Goal: Information Seeking & Learning: Learn about a topic

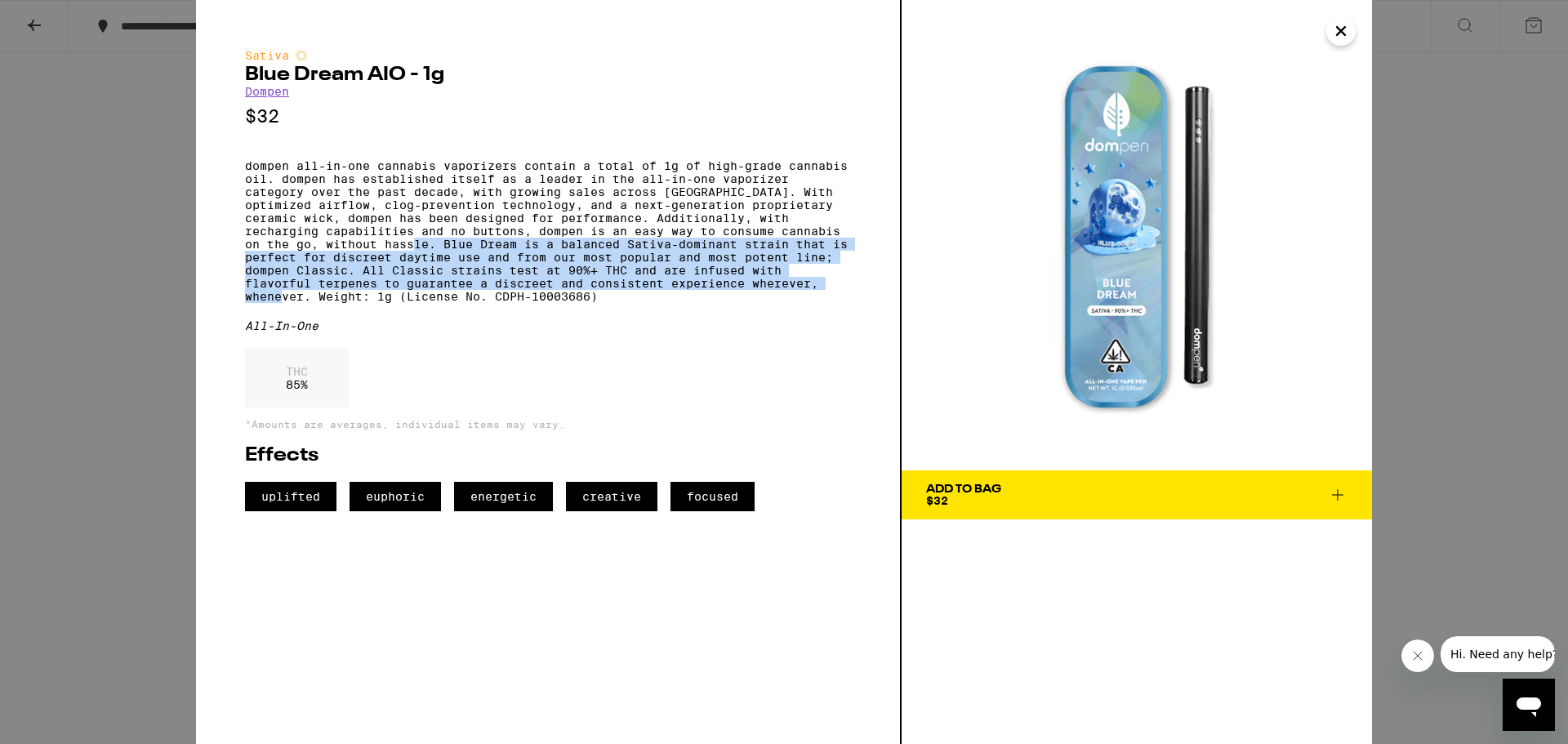
click at [1350, 36] on icon "Close" at bounding box center [1341, 31] width 20 height 24
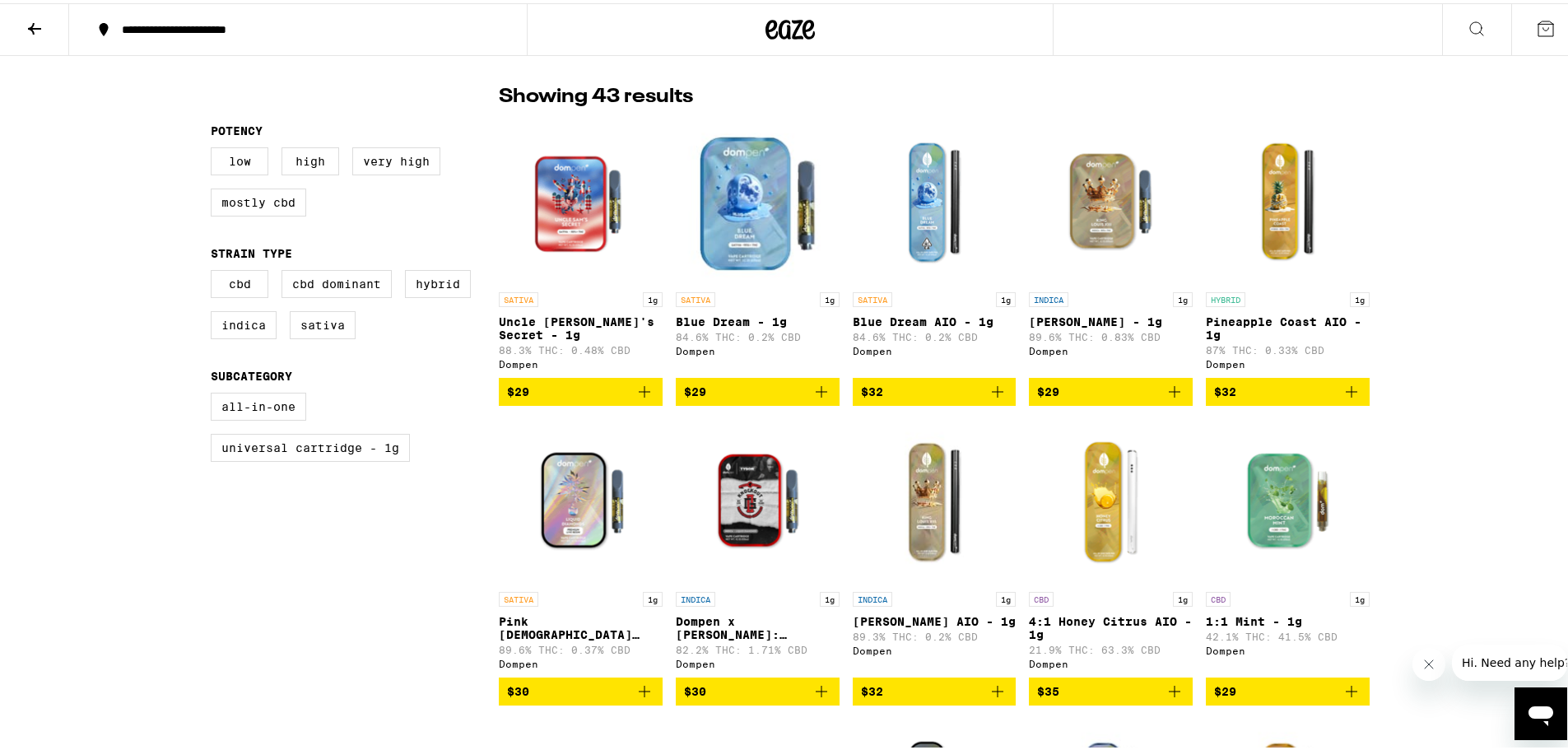
click at [1111, 207] on img "Open page for King Louis XIII - 1g from Dompen" at bounding box center [1111, 198] width 164 height 165
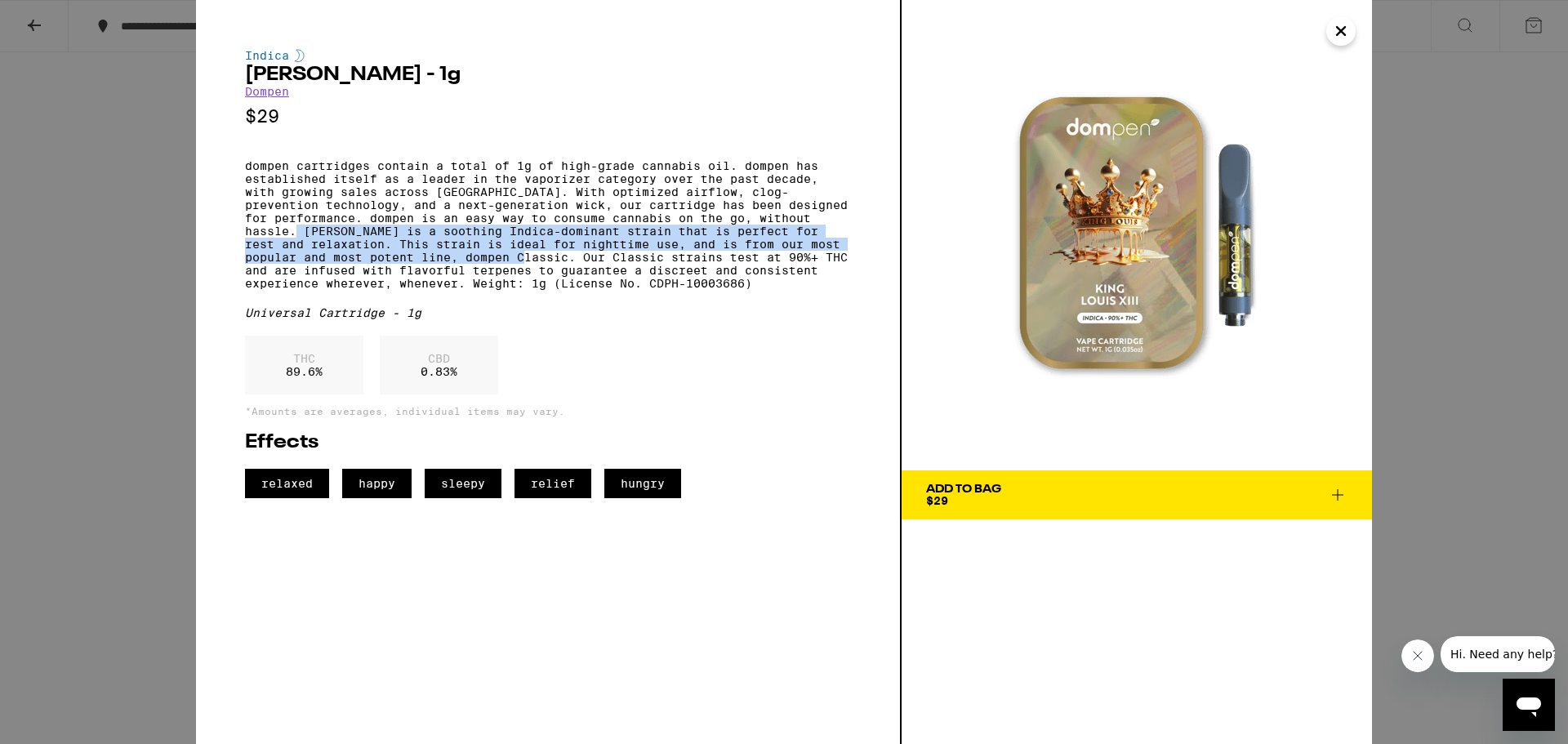
drag, startPoint x: 247, startPoint y: 243, endPoint x: 516, endPoint y: 273, distance: 270.7
click at [516, 273] on p "dompen cartridges contain a total of 1g of high-grade cannabis oil. dompen has …" at bounding box center [548, 224] width 606 height 131
copy p "[PERSON_NAME] is a soothing Indica-dominant strain that is perfect for rest and…"
drag, startPoint x: 1334, startPoint y: 22, endPoint x: 1341, endPoint y: 17, distance: 8.6
click at [1340, 17] on button "Close" at bounding box center [1341, 31] width 29 height 29
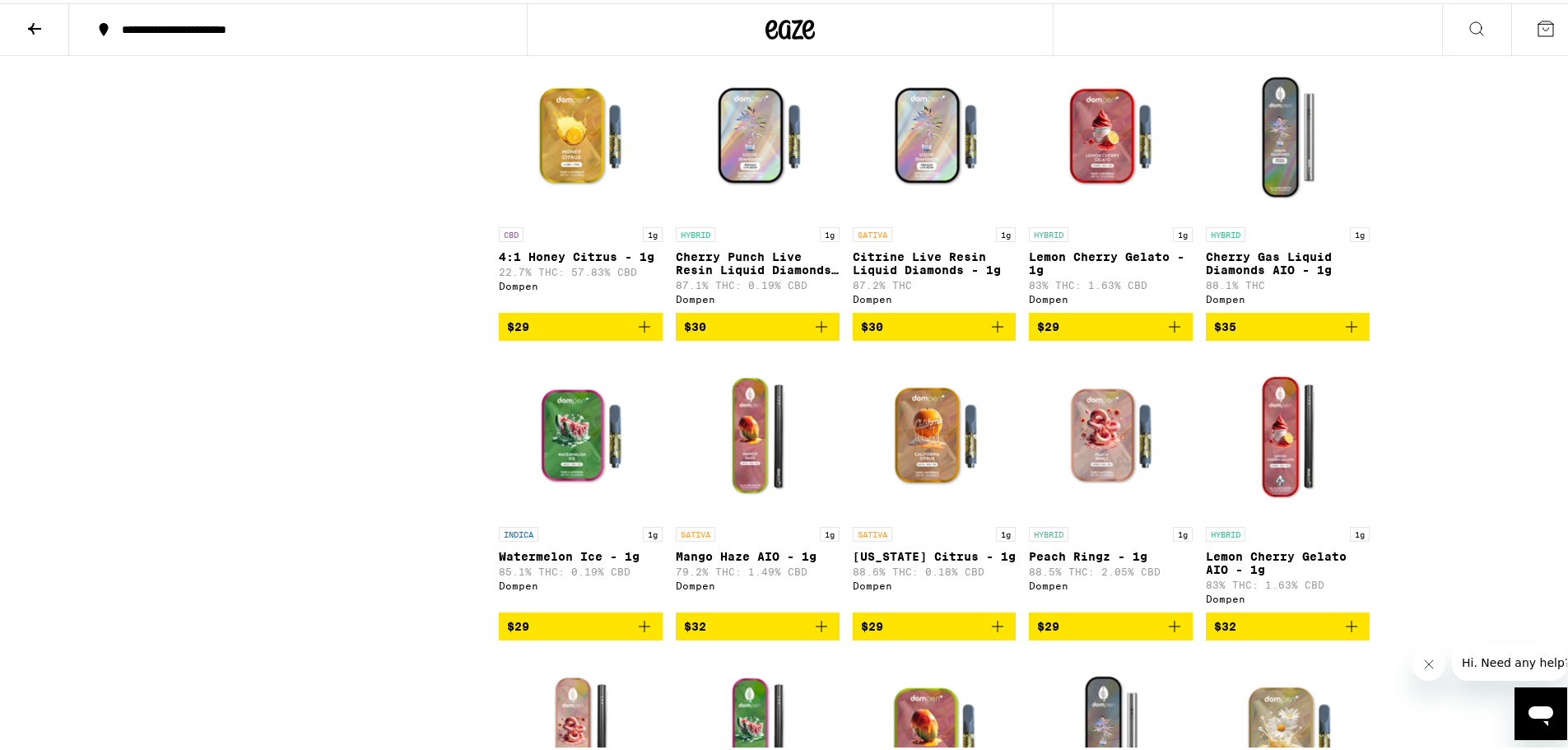
scroll to position [1976, 0]
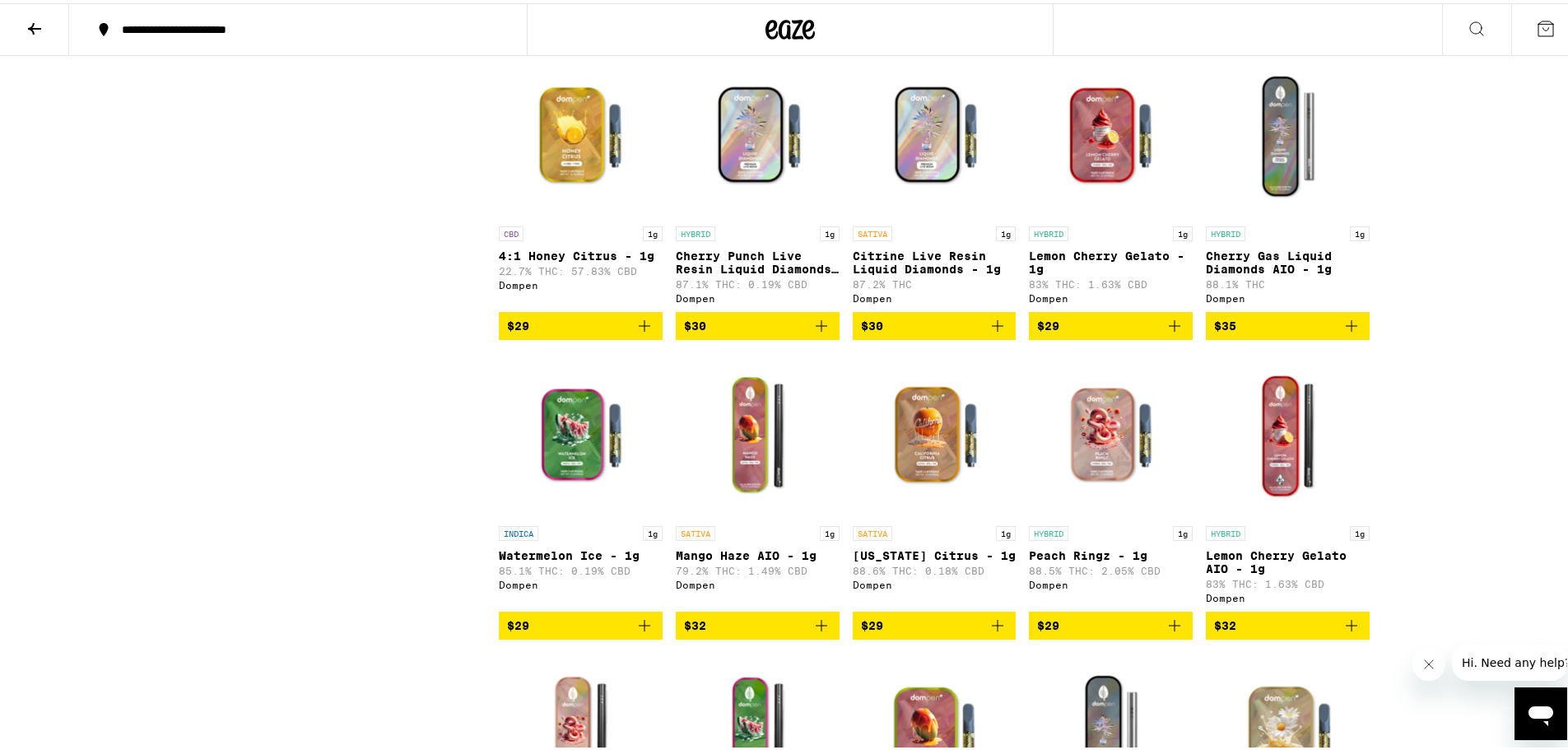
click at [1304, 514] on img "Open page for Lemon Cherry Gelato AIO - 1g from Dompen" at bounding box center [1288, 432] width 164 height 165
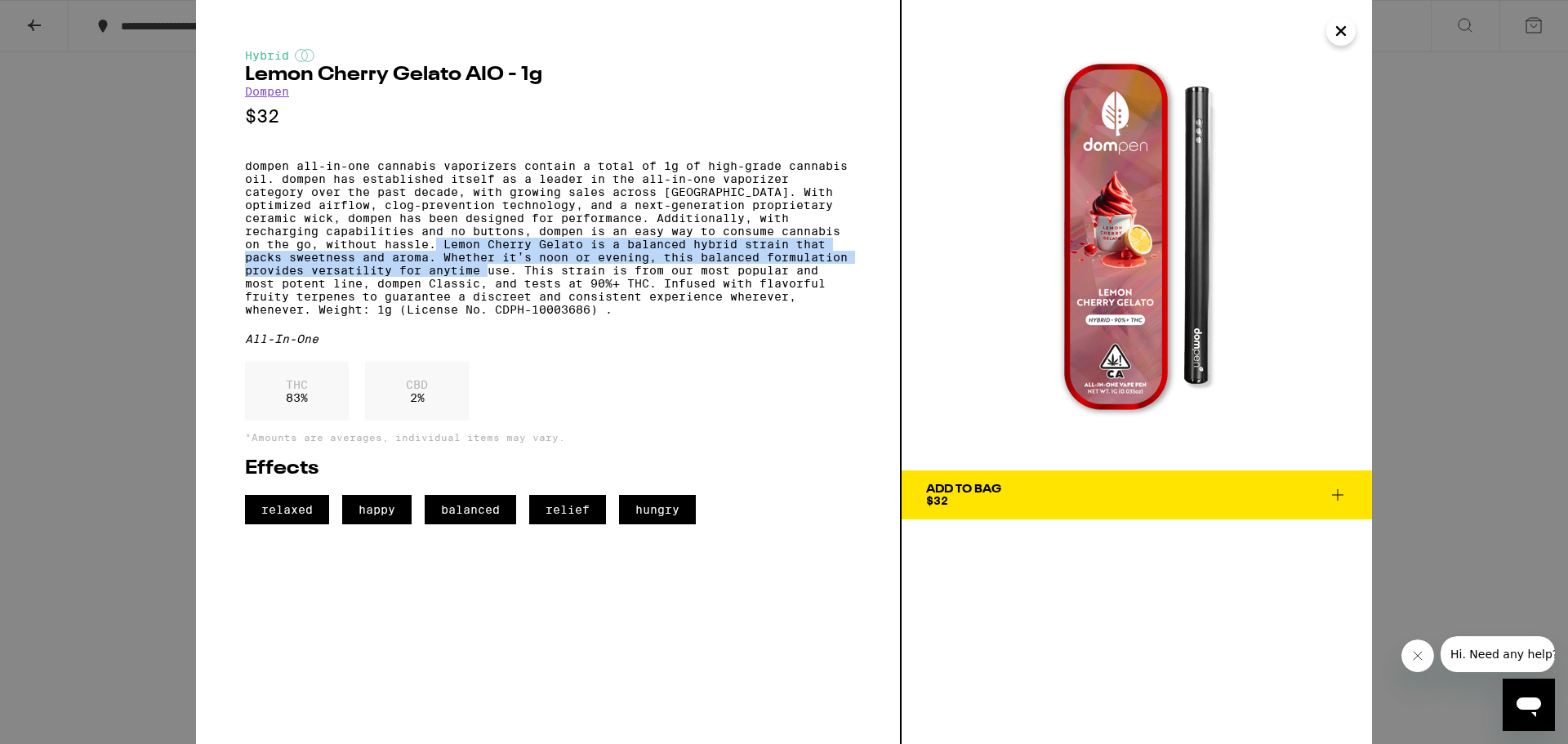
drag, startPoint x: 446, startPoint y: 256, endPoint x: 520, endPoint y: 286, distance: 79.8
click at [520, 286] on p "dompen all-in-one cannabis vaporizers contain a total of 1g of high-grade canna…" at bounding box center [548, 237] width 606 height 157
copy p "Lemon Cherry Gelato is a balanced hybrid strain that packs sweetness and aroma.…"
click at [1355, 40] on img at bounding box center [1137, 235] width 470 height 470
click at [1351, 36] on icon "Close" at bounding box center [1341, 31] width 20 height 24
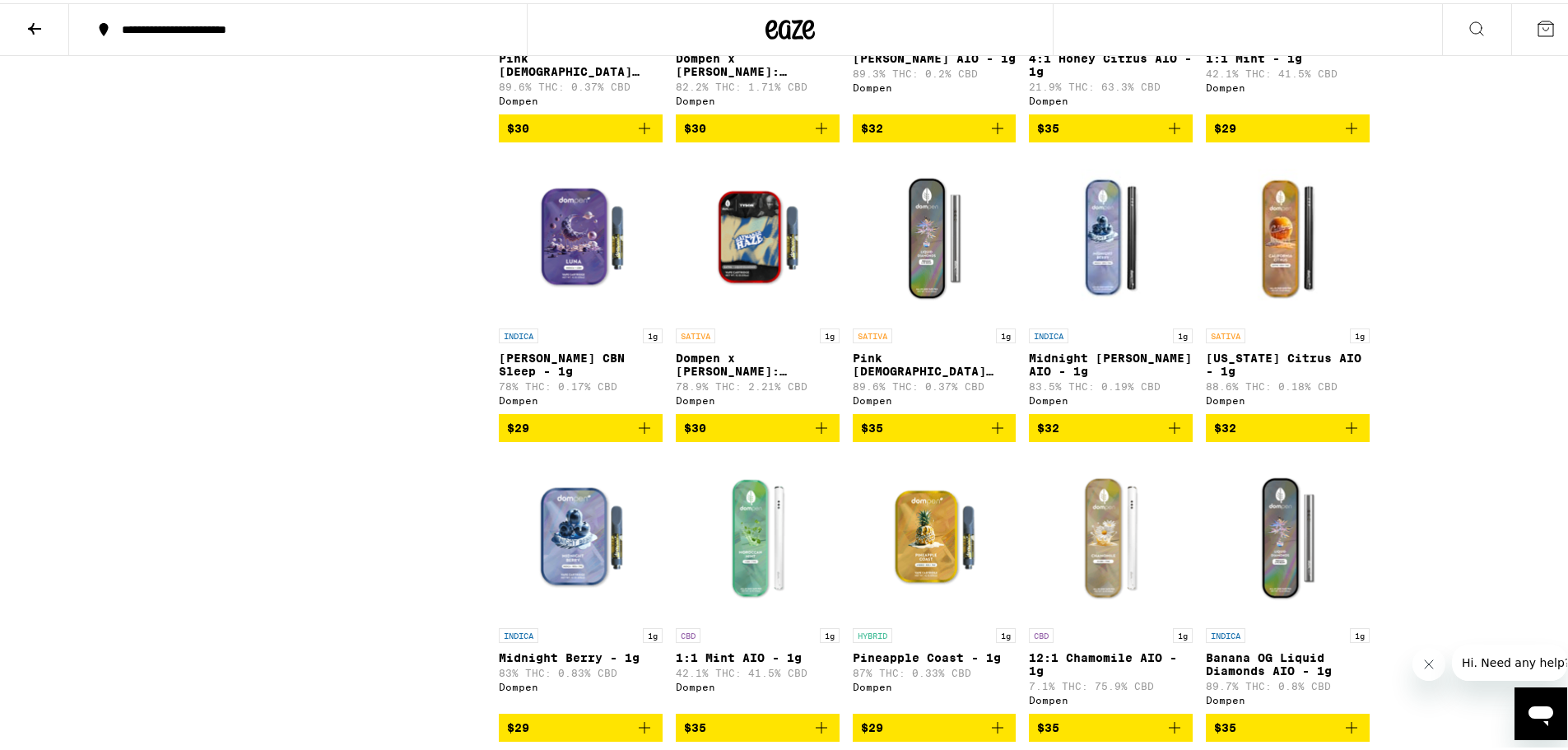
scroll to position [1153, 0]
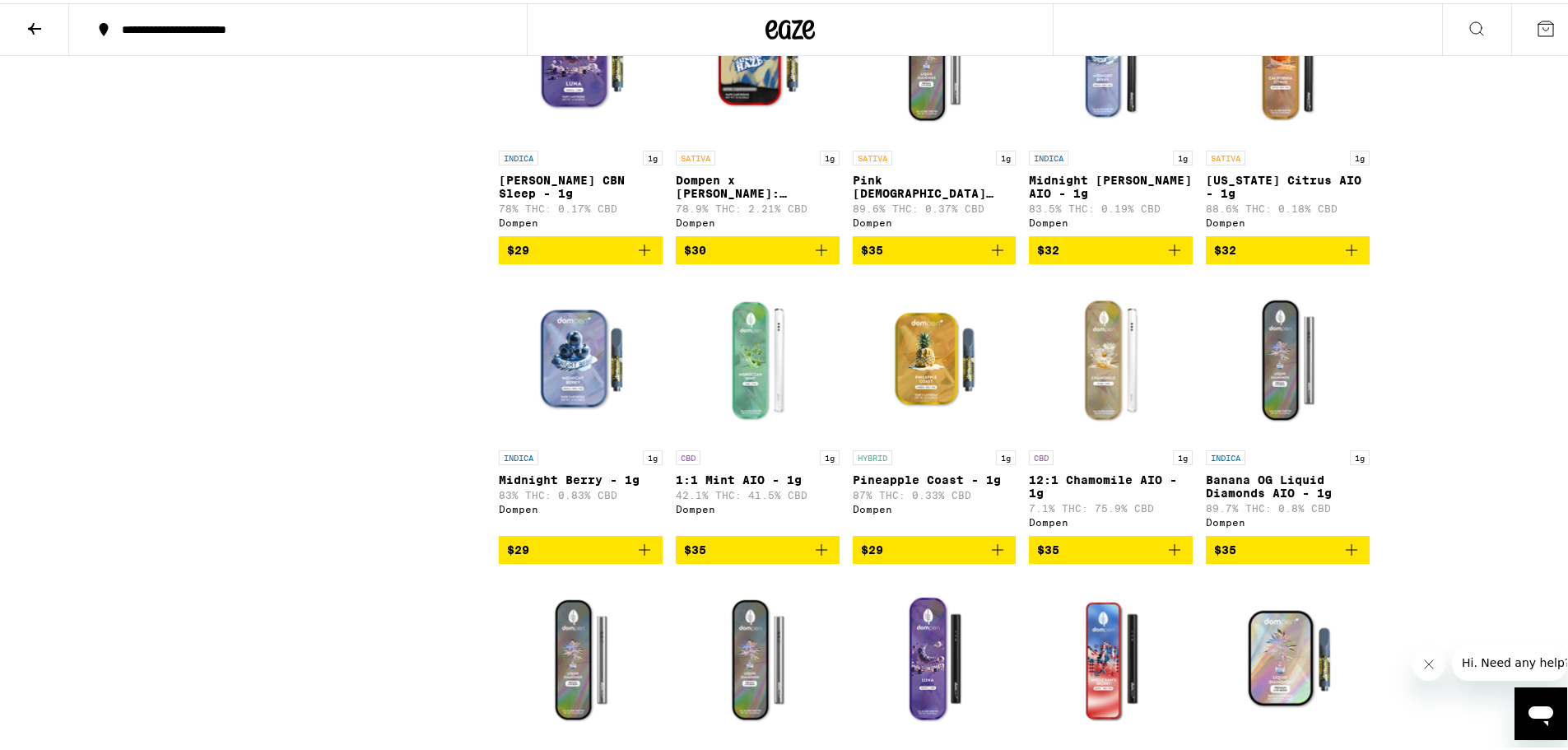
click at [581, 424] on img "Open page for Midnight Berry - 1g from Dompen" at bounding box center [581, 356] width 164 height 165
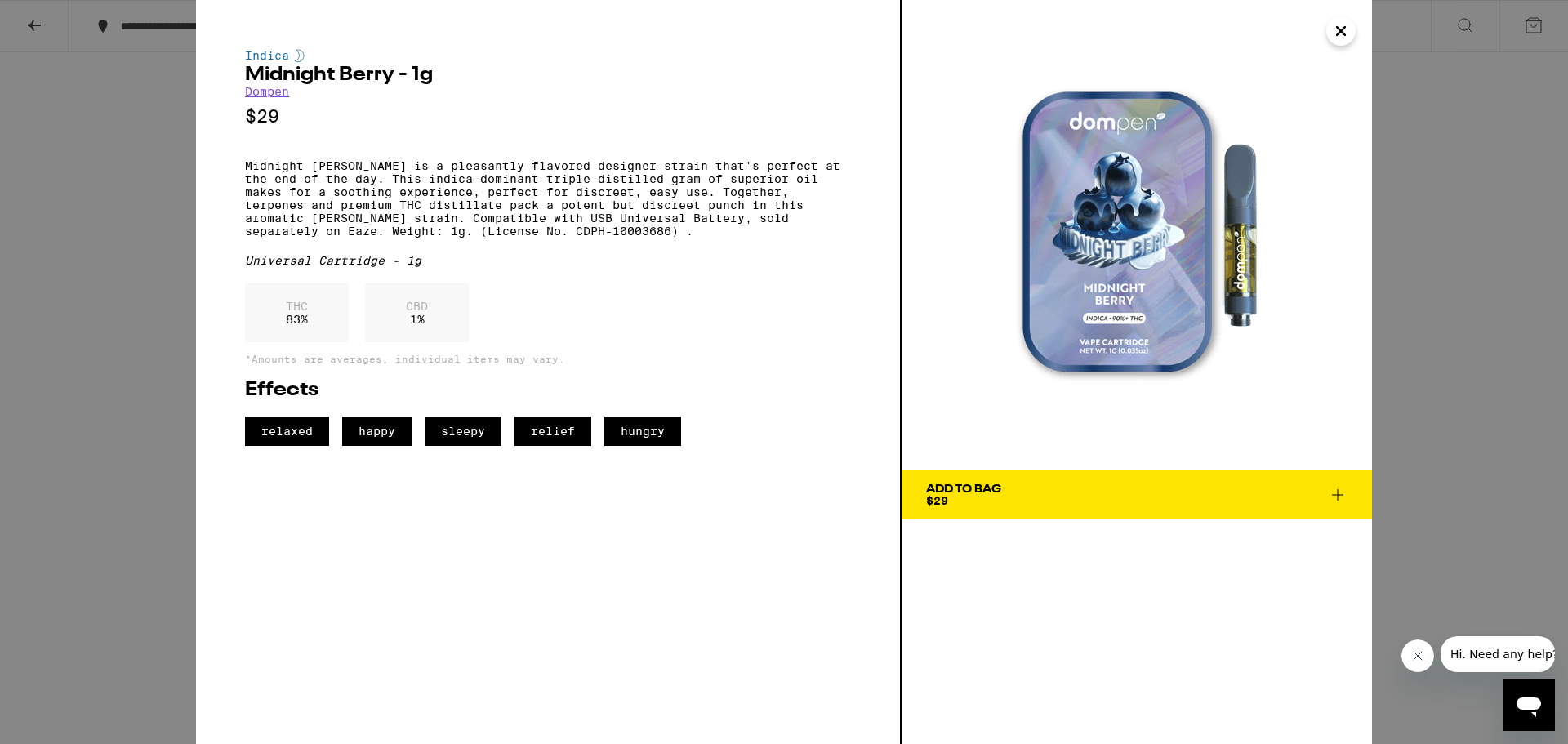
click at [1338, 36] on icon "Close" at bounding box center [1341, 30] width 8 height 8
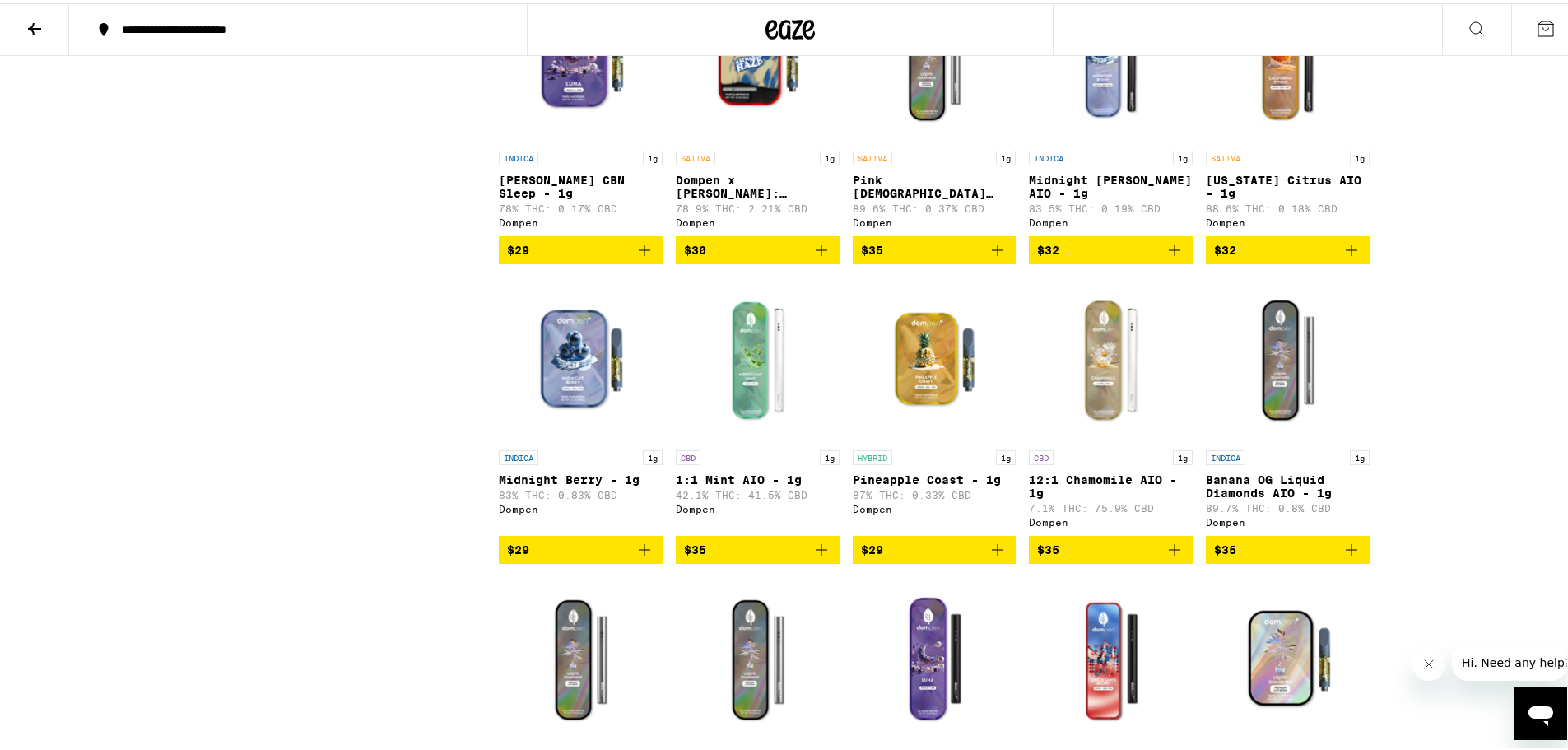
click at [758, 433] on img "Open page for 1:1 Mint AIO - 1g from Dompen" at bounding box center [758, 356] width 164 height 165
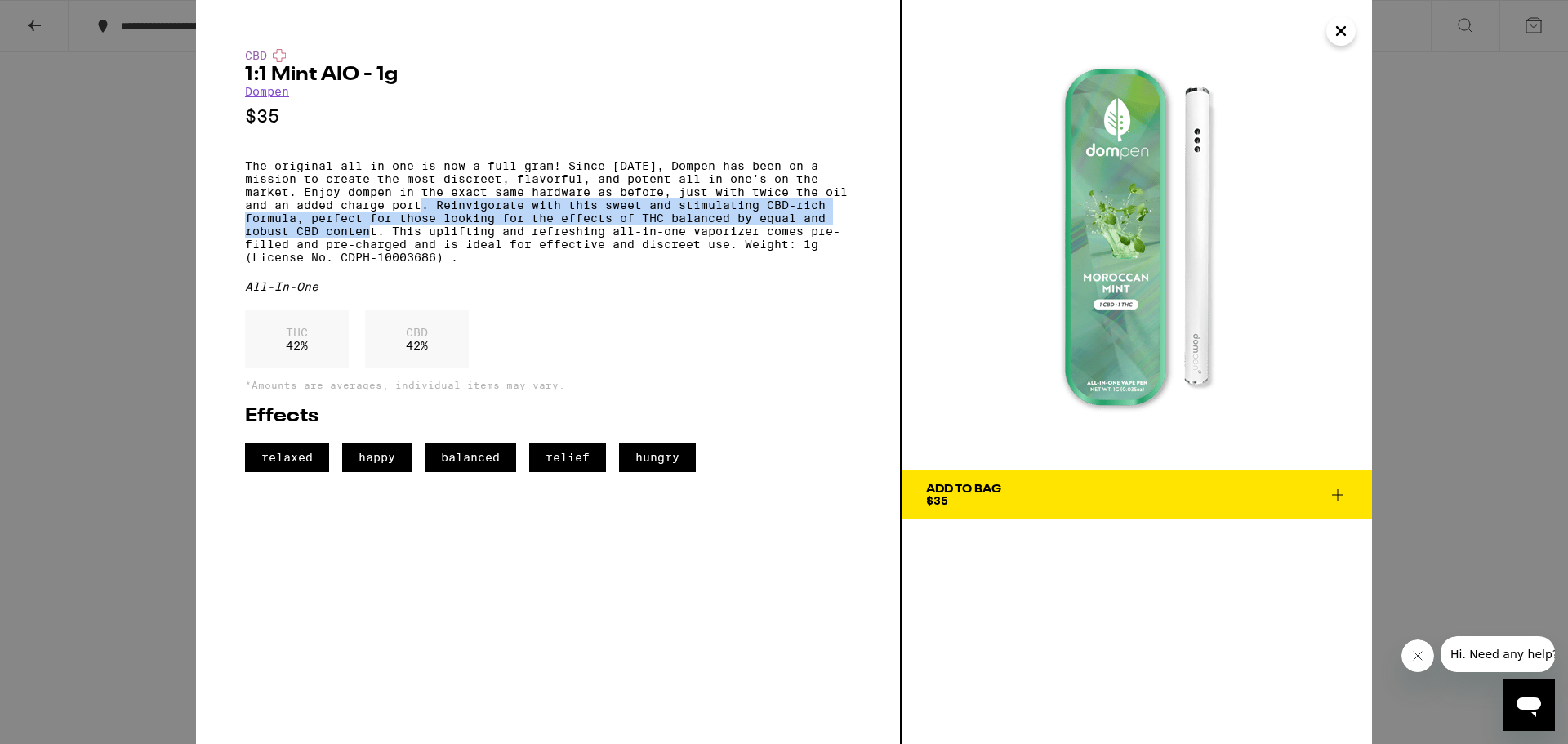
drag, startPoint x: 449, startPoint y: 215, endPoint x: 384, endPoint y: 244, distance: 71.2
click at [384, 244] on p "The original all-in-one is now a full gram! Since [DATE], Dompen has been on a …" at bounding box center [548, 211] width 606 height 105
copy p "Reinvigorate with this sweet and stimulating CBD-rich formula, perfect for thos…"
click at [1345, 33] on icon "Close" at bounding box center [1341, 31] width 20 height 24
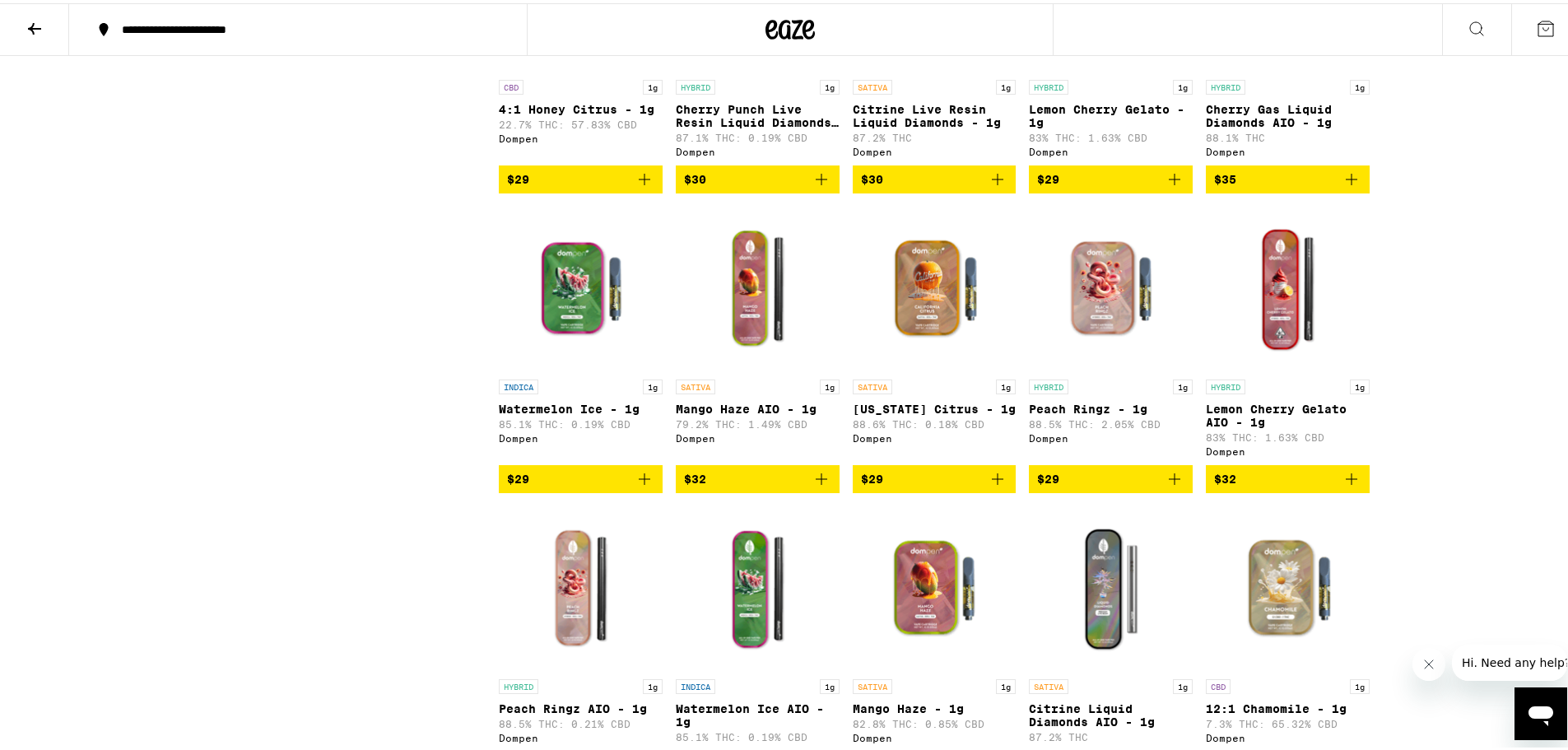
scroll to position [2223, 0]
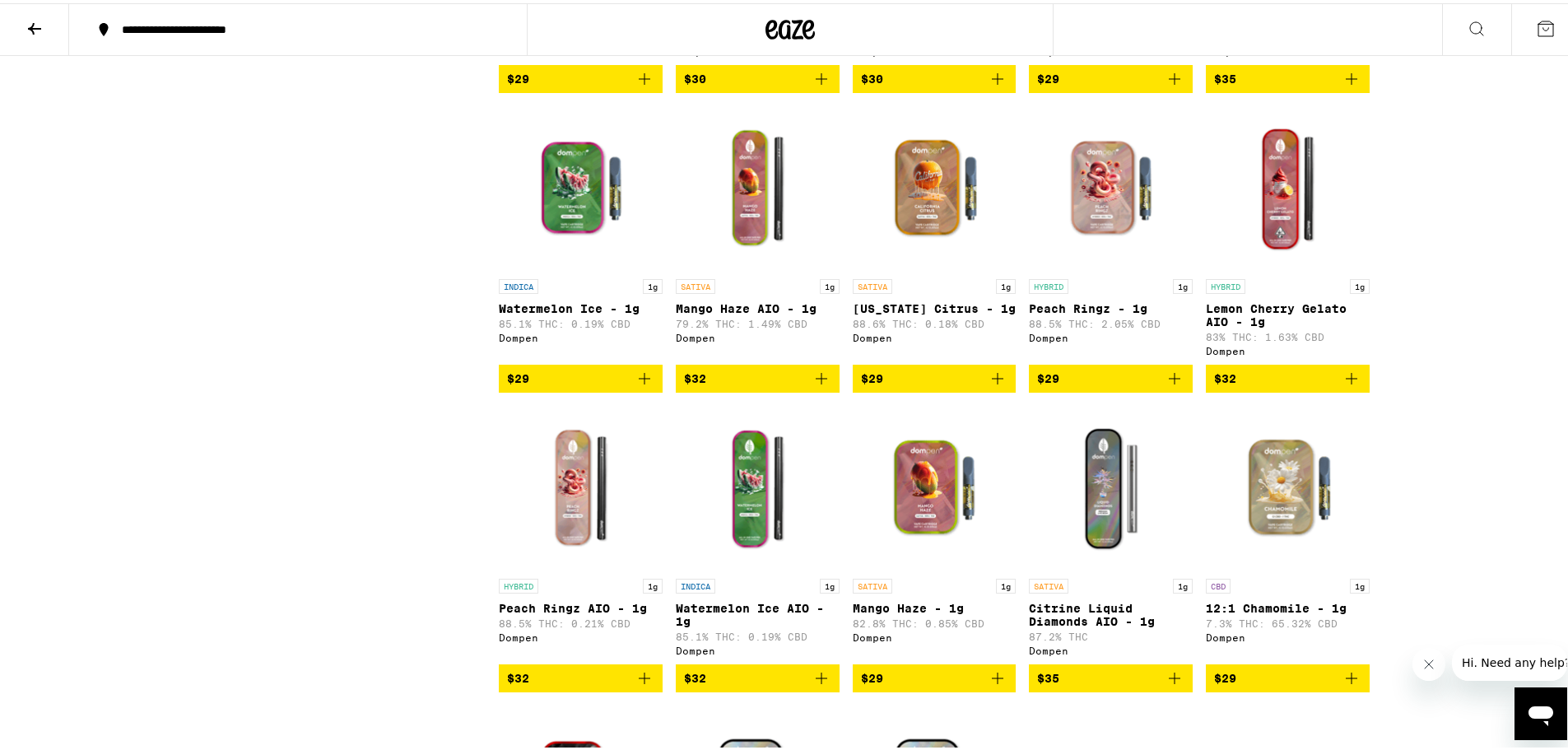
click at [544, 590] on div "HYBRID 1g" at bounding box center [581, 582] width 164 height 15
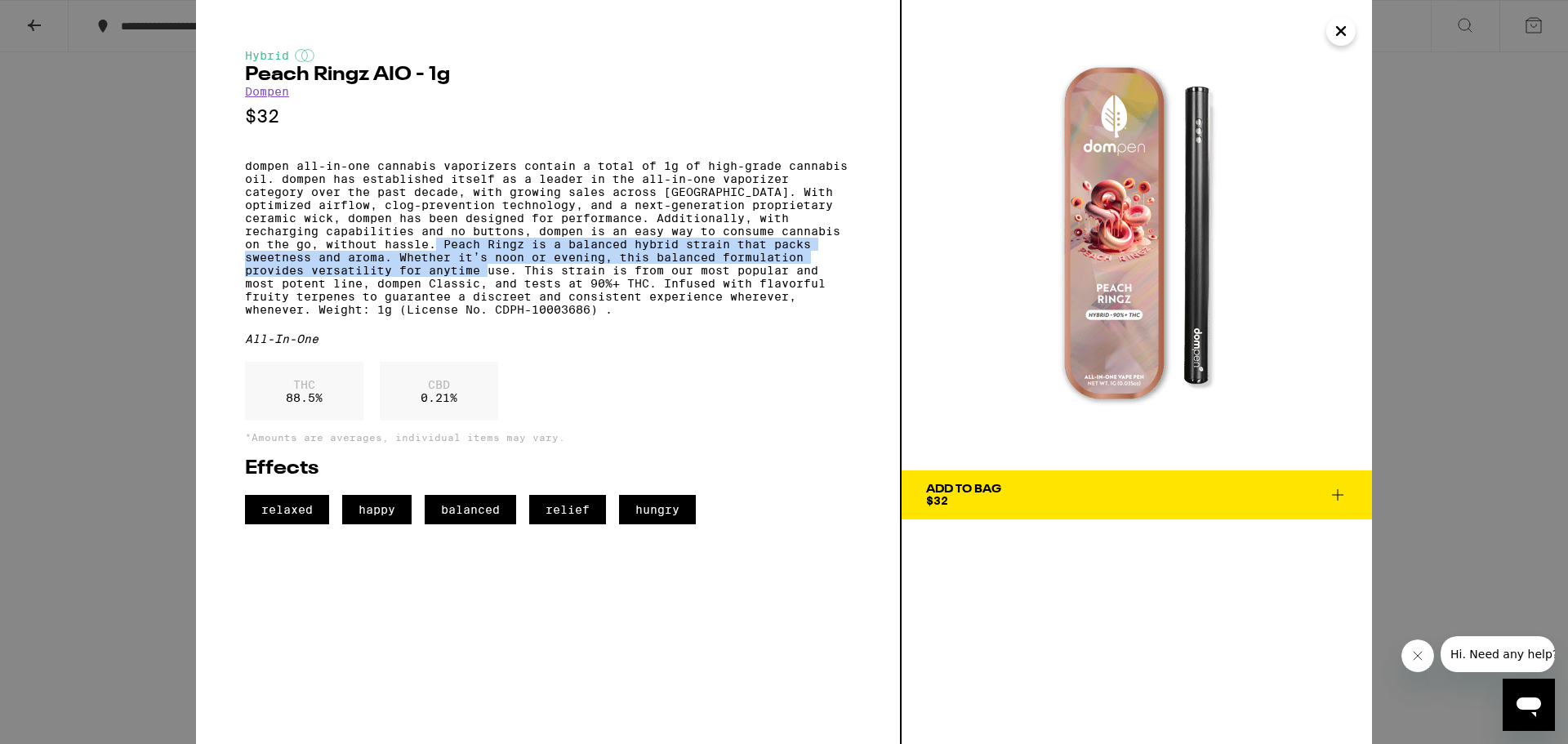
drag, startPoint x: 442, startPoint y: 264, endPoint x: 515, endPoint y: 295, distance: 79.3
click at [515, 295] on p "dompen all-in-one cannabis vaporizers contain a total of 1g of high-grade canna…" at bounding box center [548, 237] width 606 height 157
copy p "Peach Ringz is a balanced hybrid strain that packs sweetness and aroma. Whether…"
click at [1334, 29] on icon "Close" at bounding box center [1341, 31] width 20 height 24
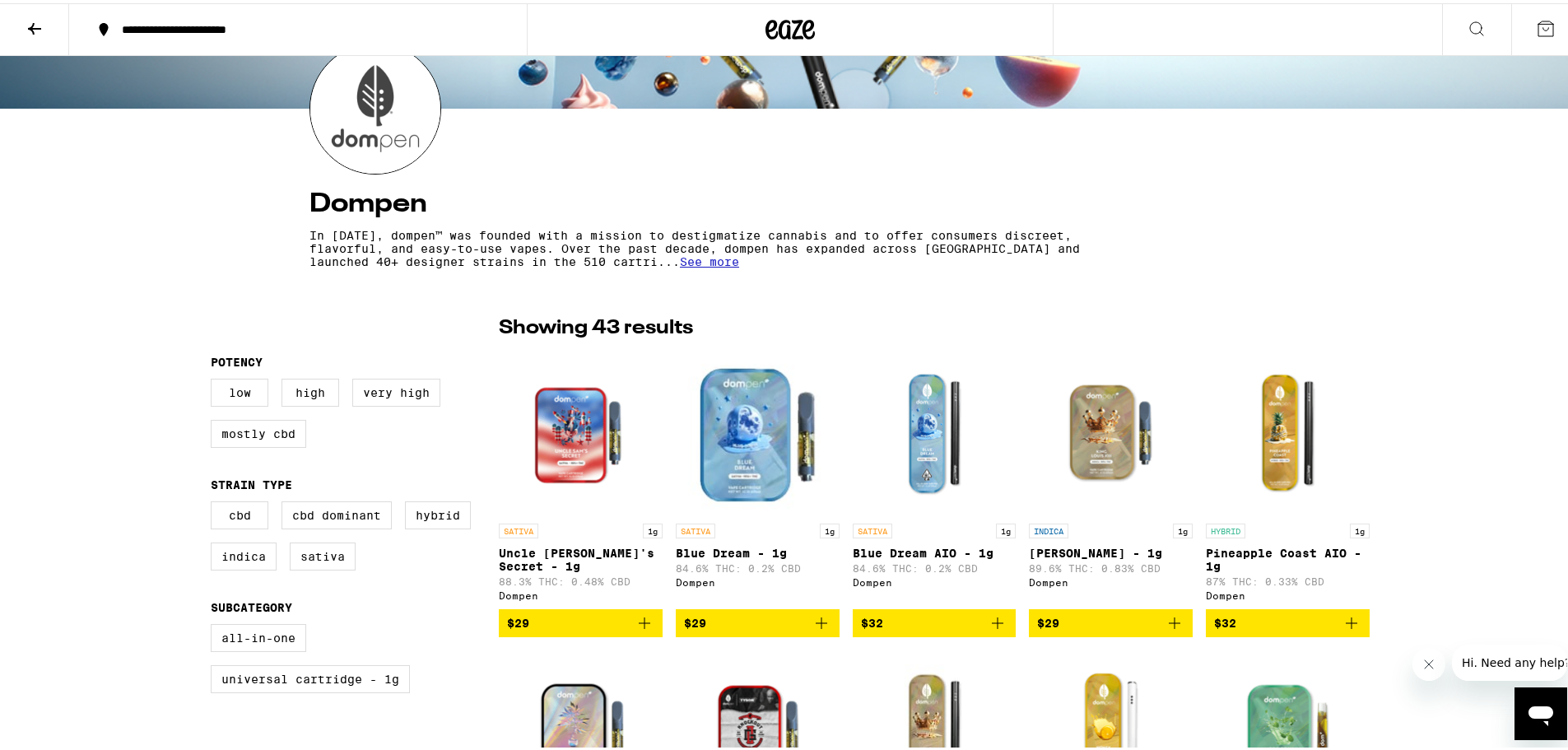
scroll to position [165, 0]
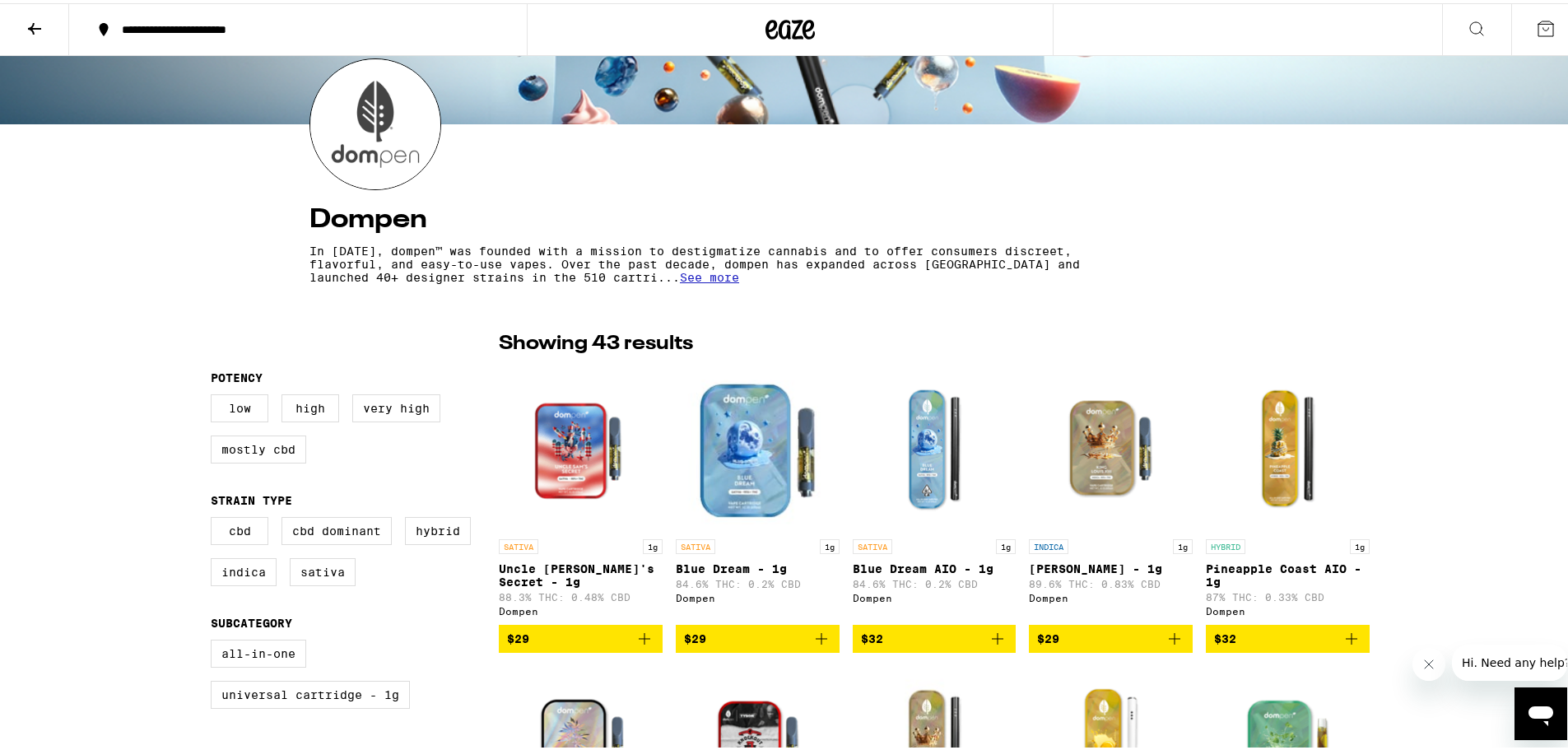
click at [1312, 472] on img "Open page for Pineapple Coast AIO - 1g from Dompen" at bounding box center [1288, 445] width 164 height 165
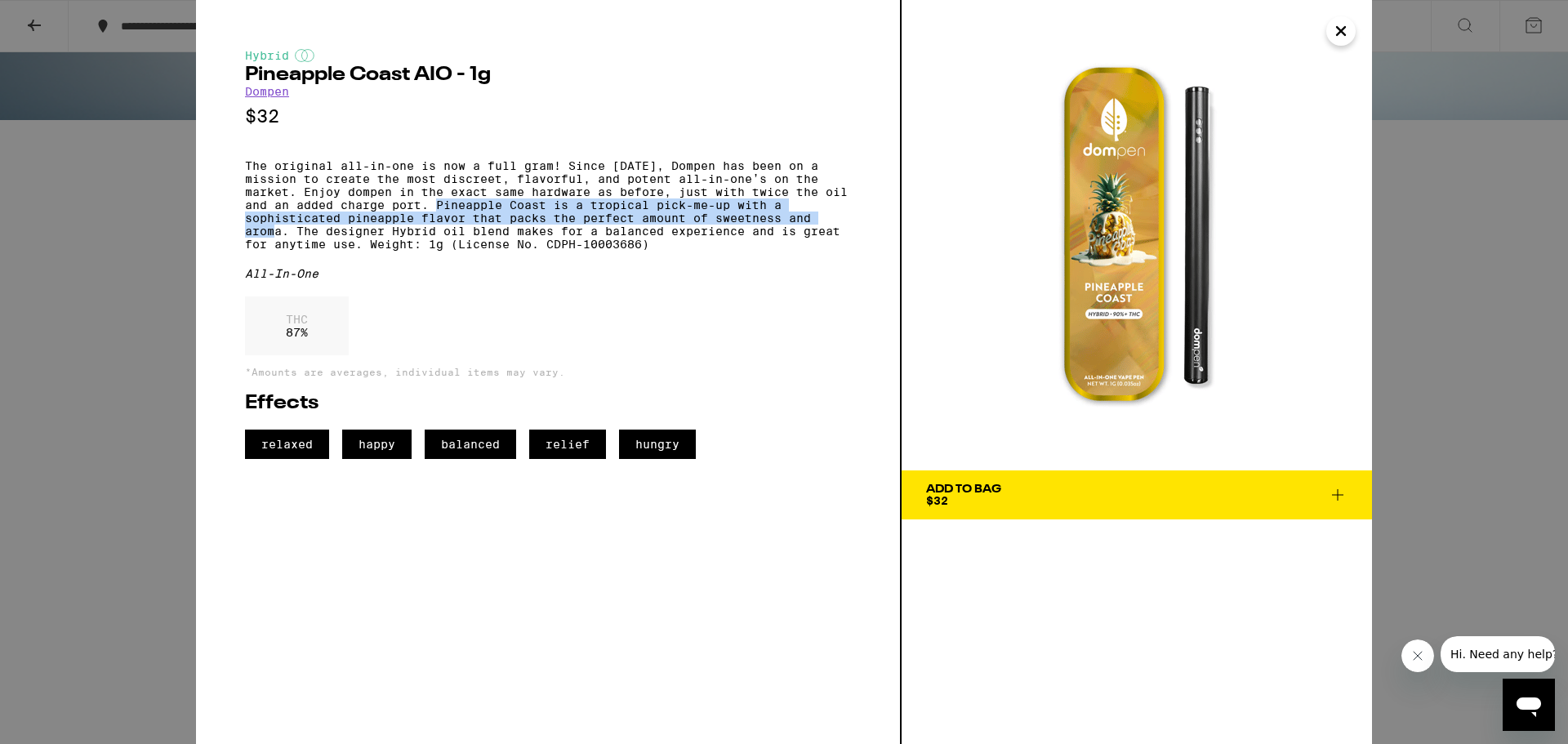
drag, startPoint x: 439, startPoint y: 211, endPoint x: 288, endPoint y: 249, distance: 155.7
click at [288, 249] on p "The original all-in-one is now a full gram! Since [DATE], Dompen has been on a …" at bounding box center [548, 205] width 606 height 92
copy p "Pineapple Coast is a tropical pick-me-up with a sophisticated pineapple flavor …"
drag, startPoint x: 1334, startPoint y: 34, endPoint x: 1306, endPoint y: 37, distance: 28.2
click at [1330, 34] on button "Close" at bounding box center [1341, 31] width 29 height 29
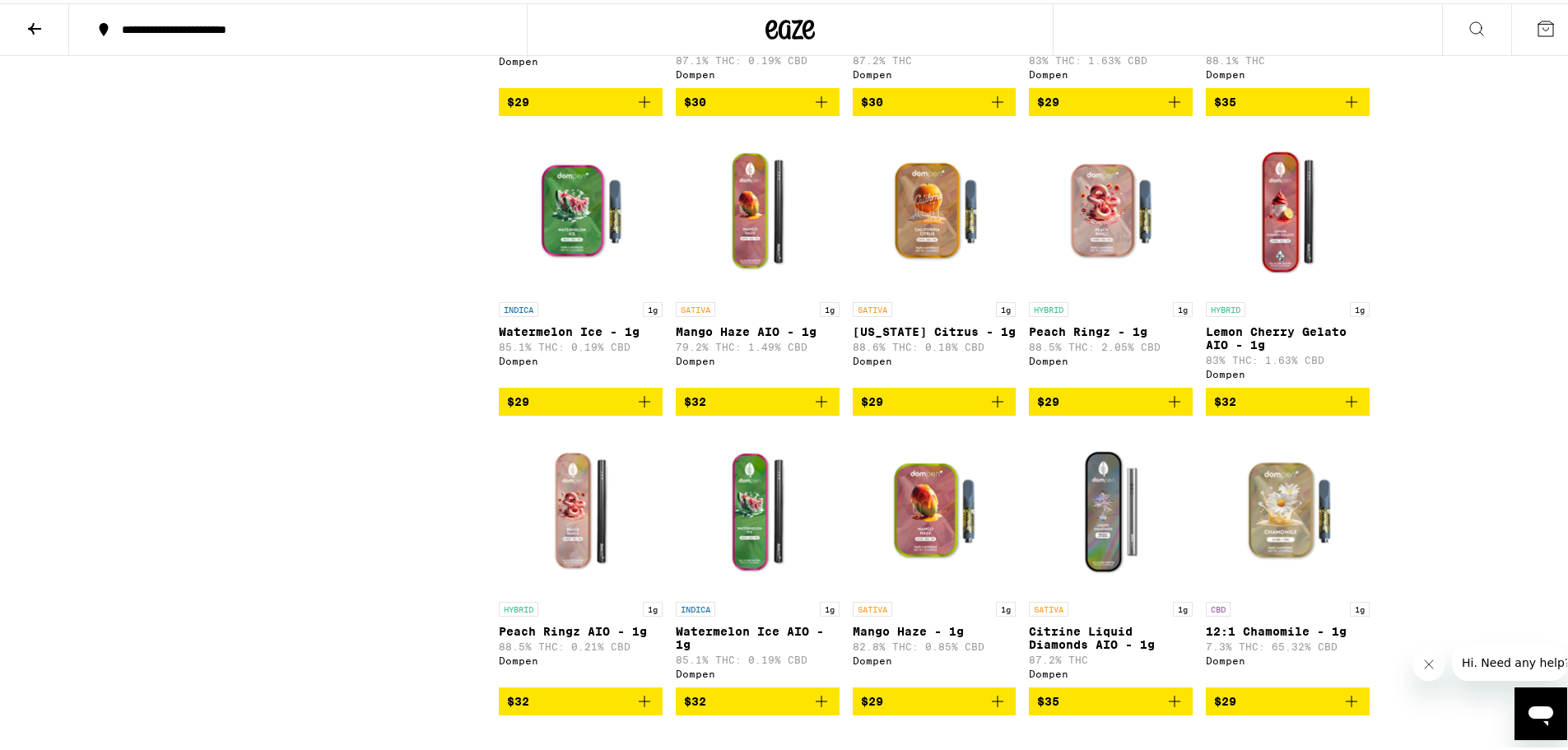
scroll to position [2305, 0]
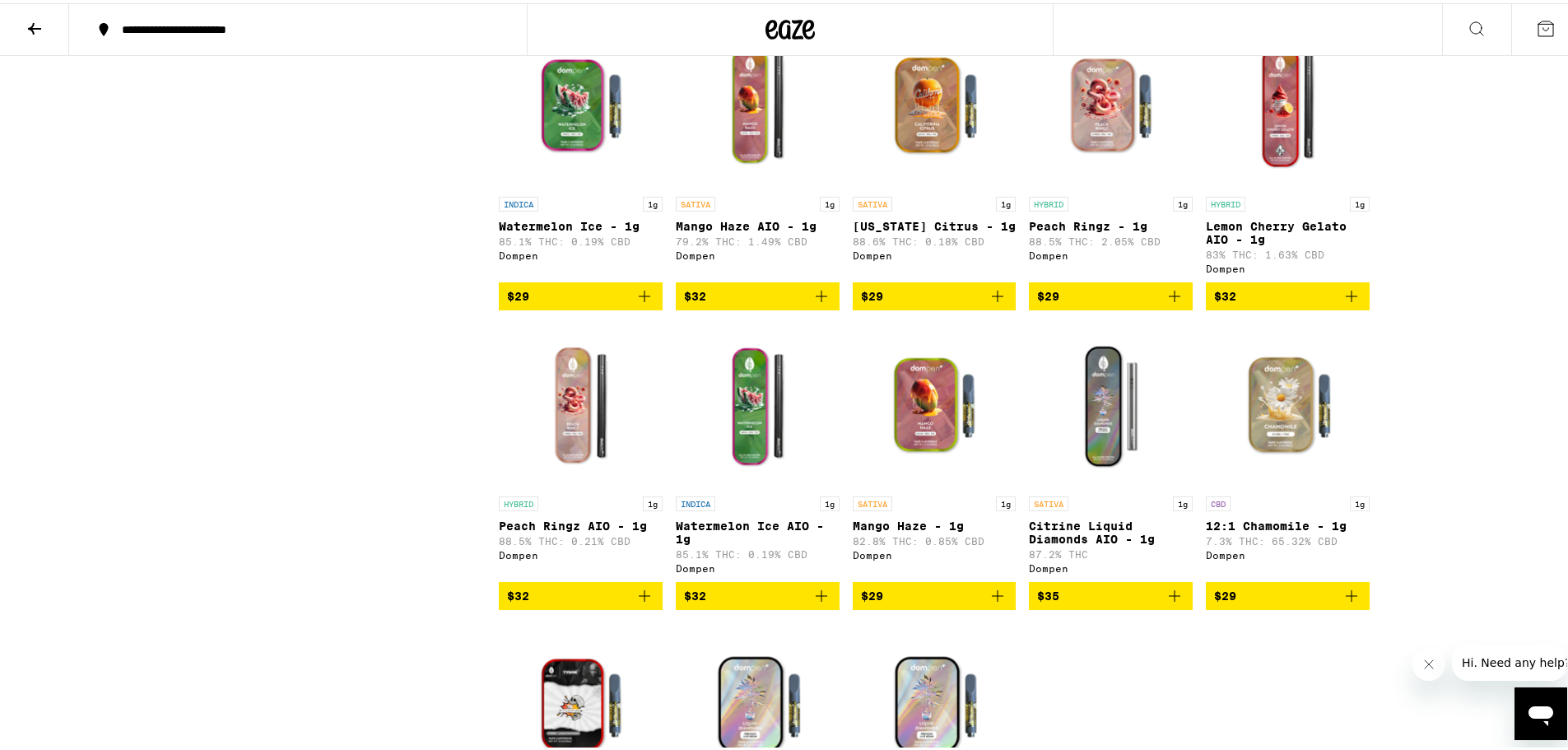
click at [763, 485] on img "Open page for Watermelon Ice AIO - 1g from Dompen" at bounding box center [758, 403] width 164 height 165
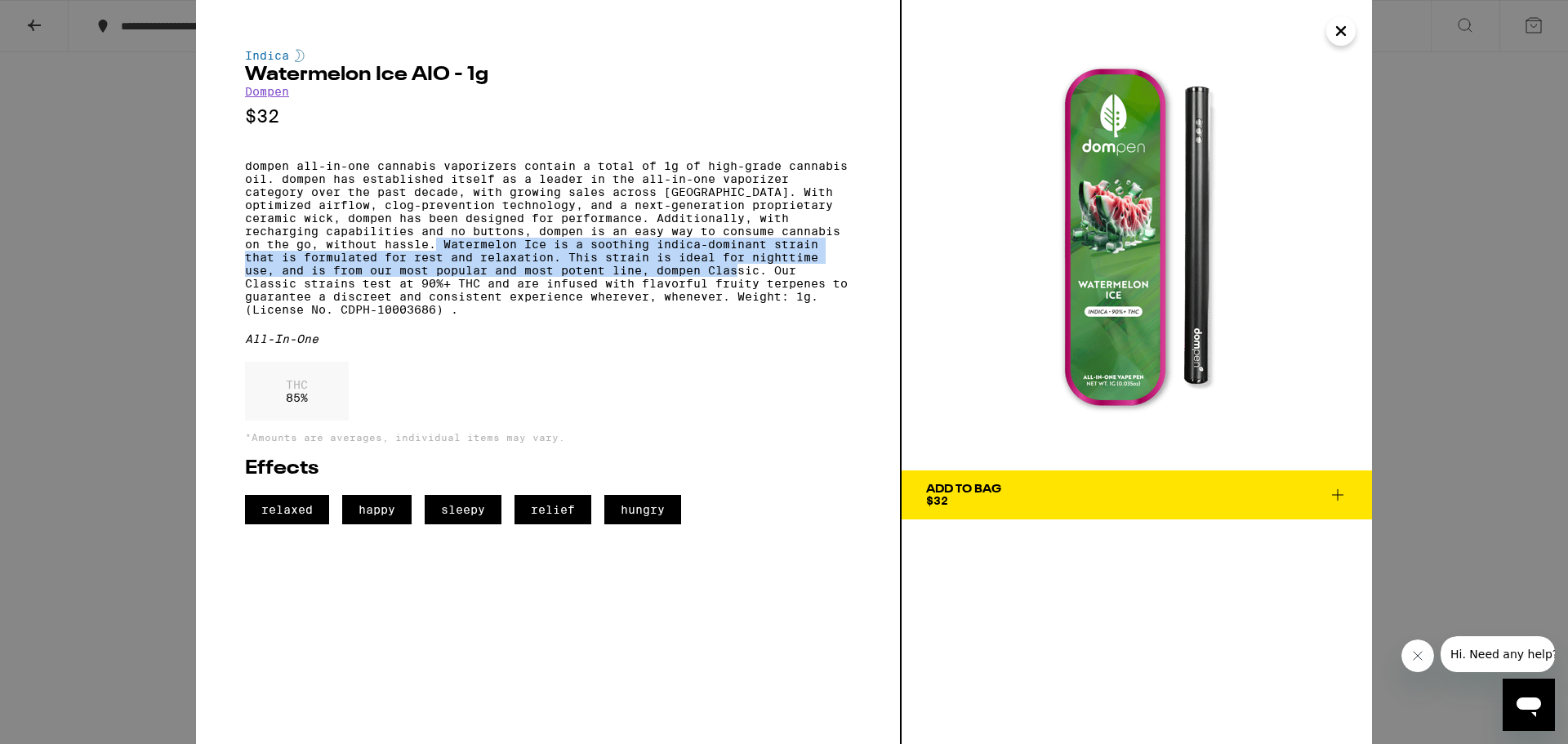
drag, startPoint x: 447, startPoint y: 262, endPoint x: 768, endPoint y: 294, distance: 322.6
click at [768, 294] on p "dompen all-in-one cannabis vaporizers contain a total of 1g of high-grade canna…" at bounding box center [548, 237] width 606 height 157
copy p "Watermelon Ice is a soothing indica-dominant strain that is formulated for rest…"
click at [1334, 32] on icon "Close" at bounding box center [1341, 31] width 20 height 24
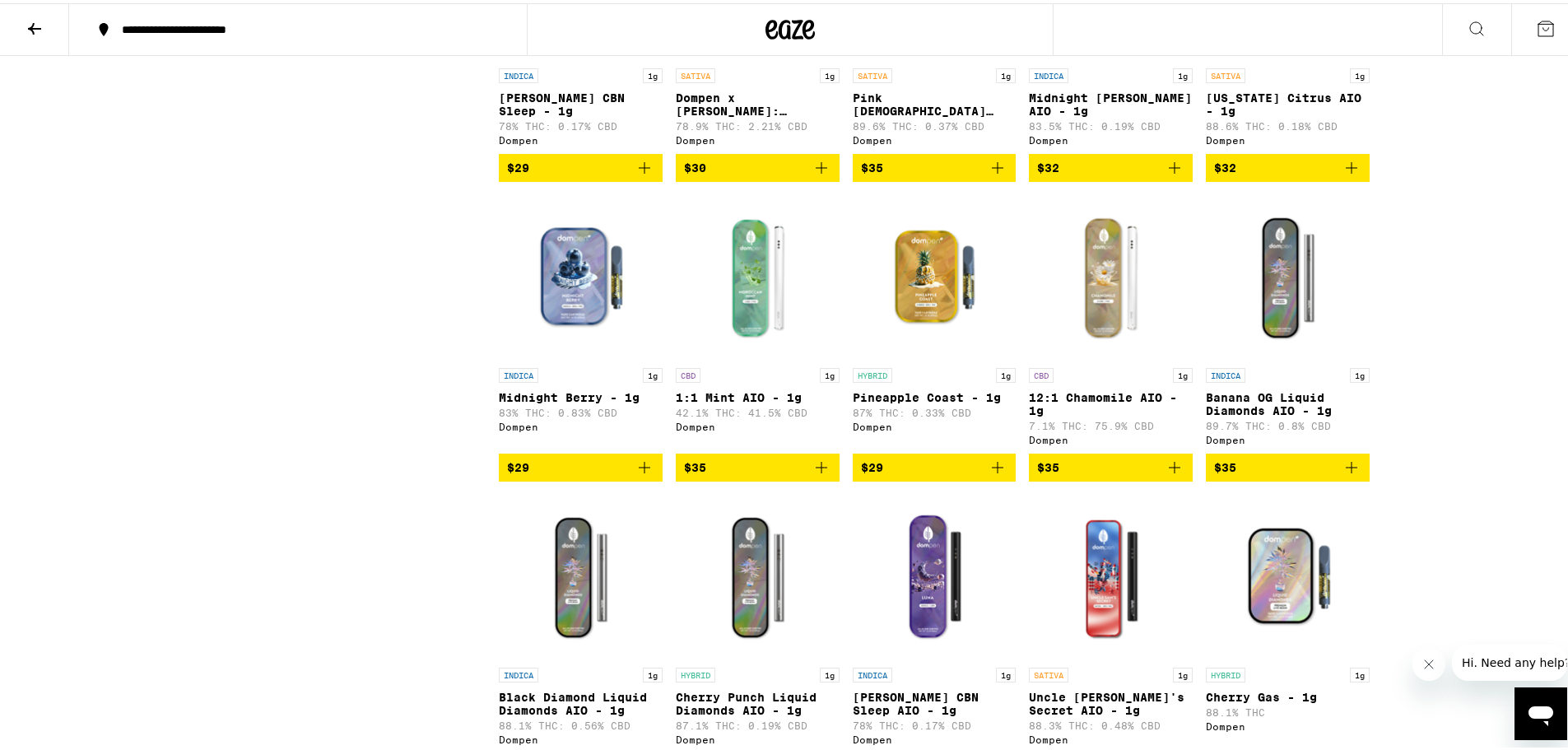
scroll to position [1318, 0]
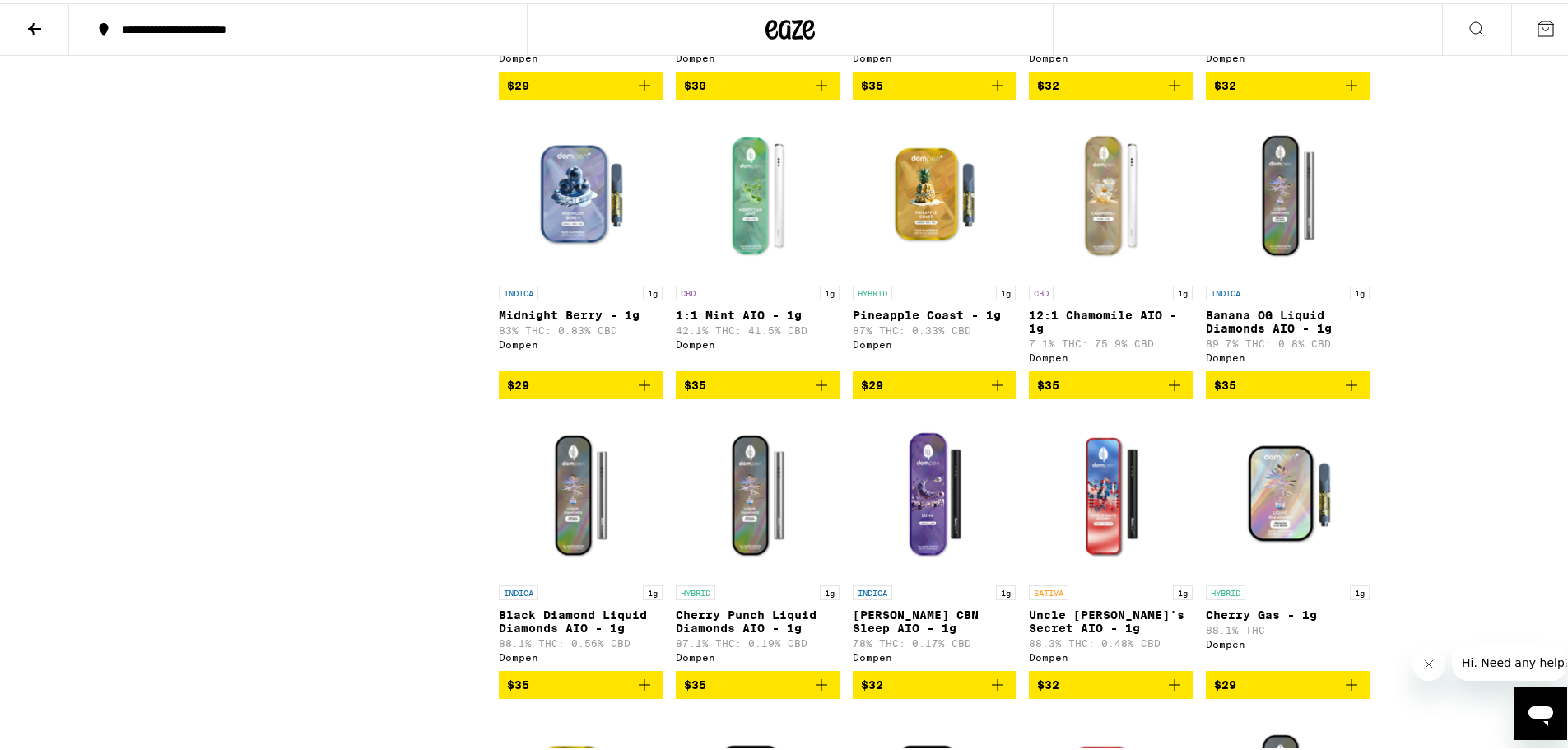
click at [1277, 274] on img "Open page for Banana OG Liquid Diamonds AIO - 1g from Dompen" at bounding box center [1288, 191] width 164 height 165
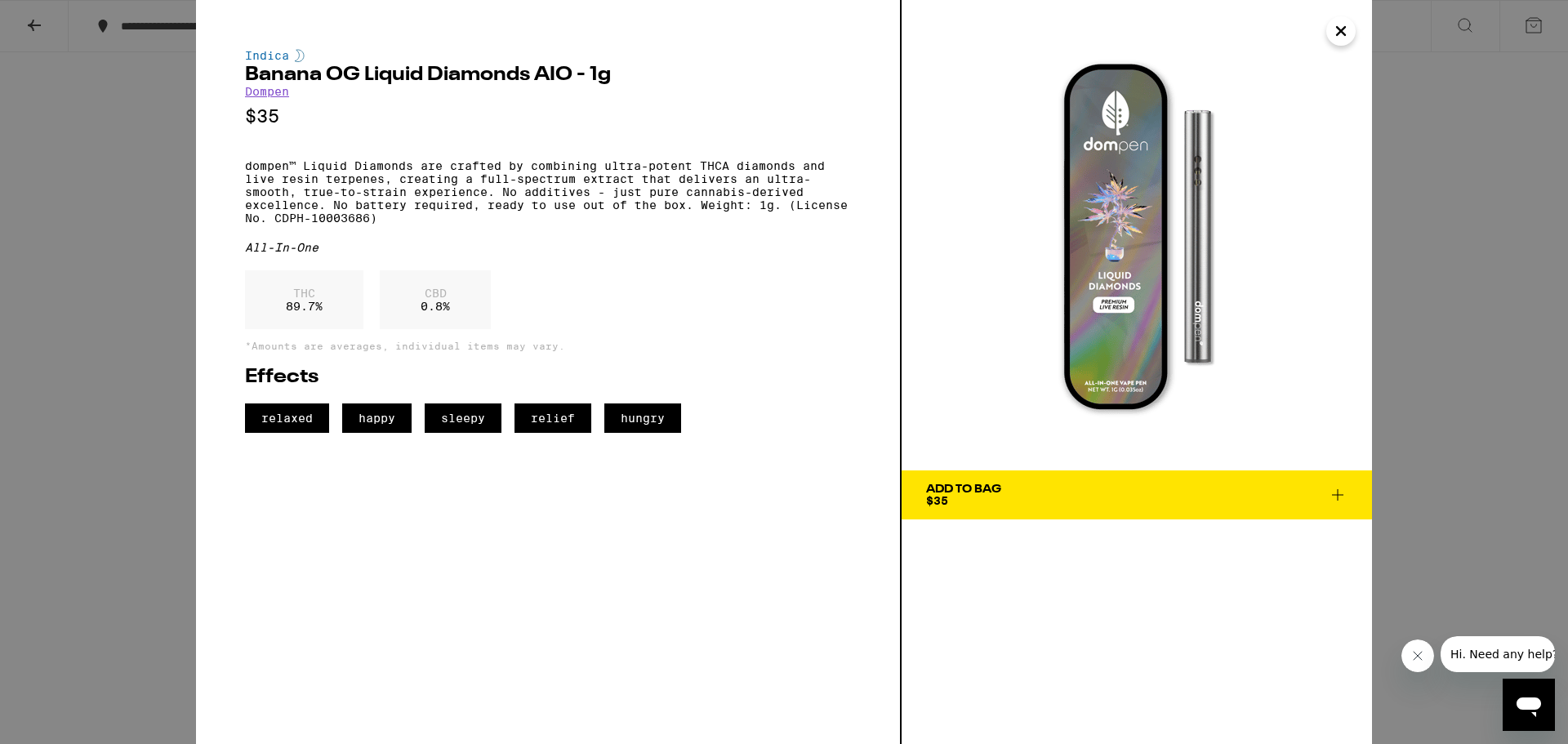
click at [1333, 25] on icon "Close" at bounding box center [1341, 31] width 20 height 24
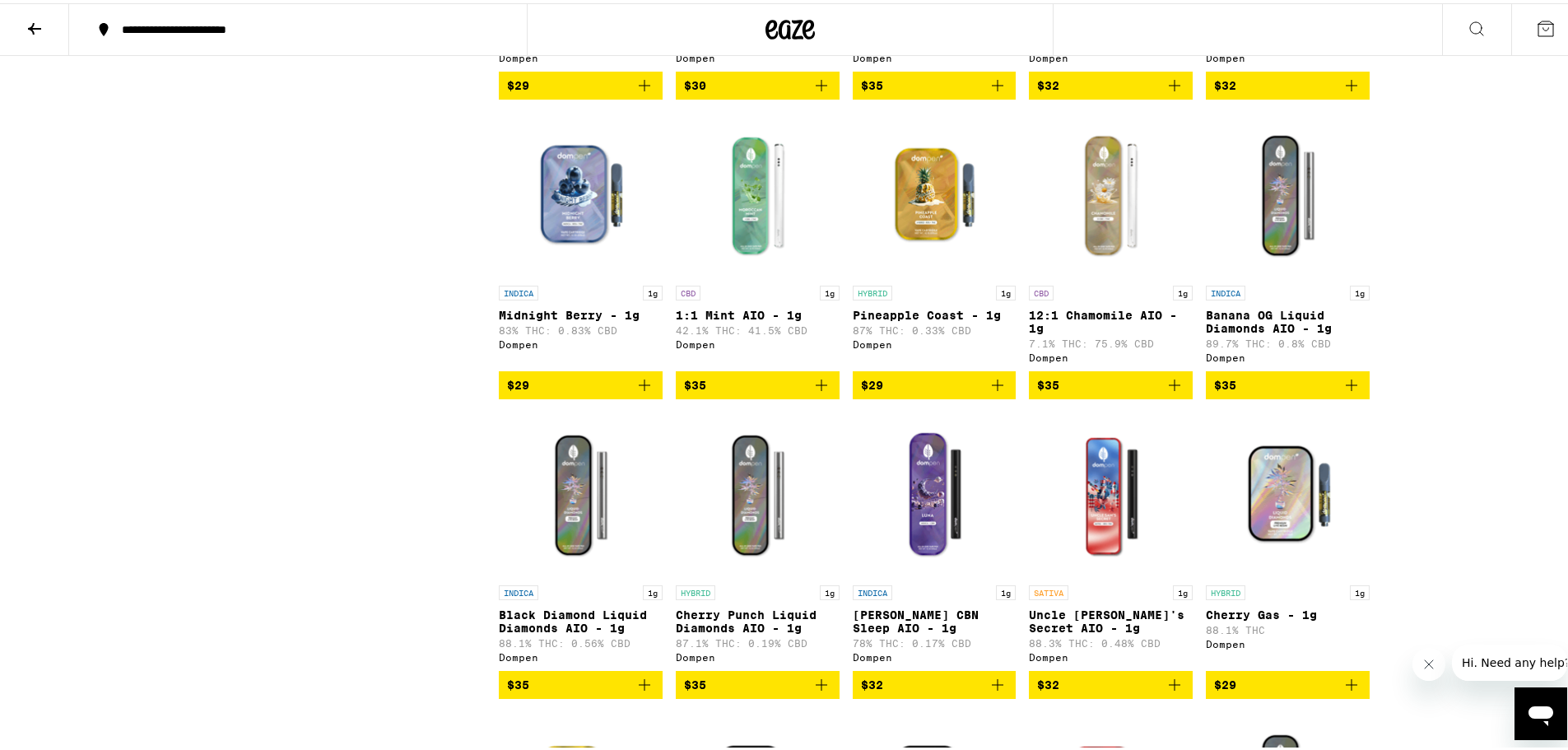
click at [1284, 219] on img "Open page for Banana OG Liquid Diamonds AIO - 1g from Dompen" at bounding box center [1288, 191] width 164 height 165
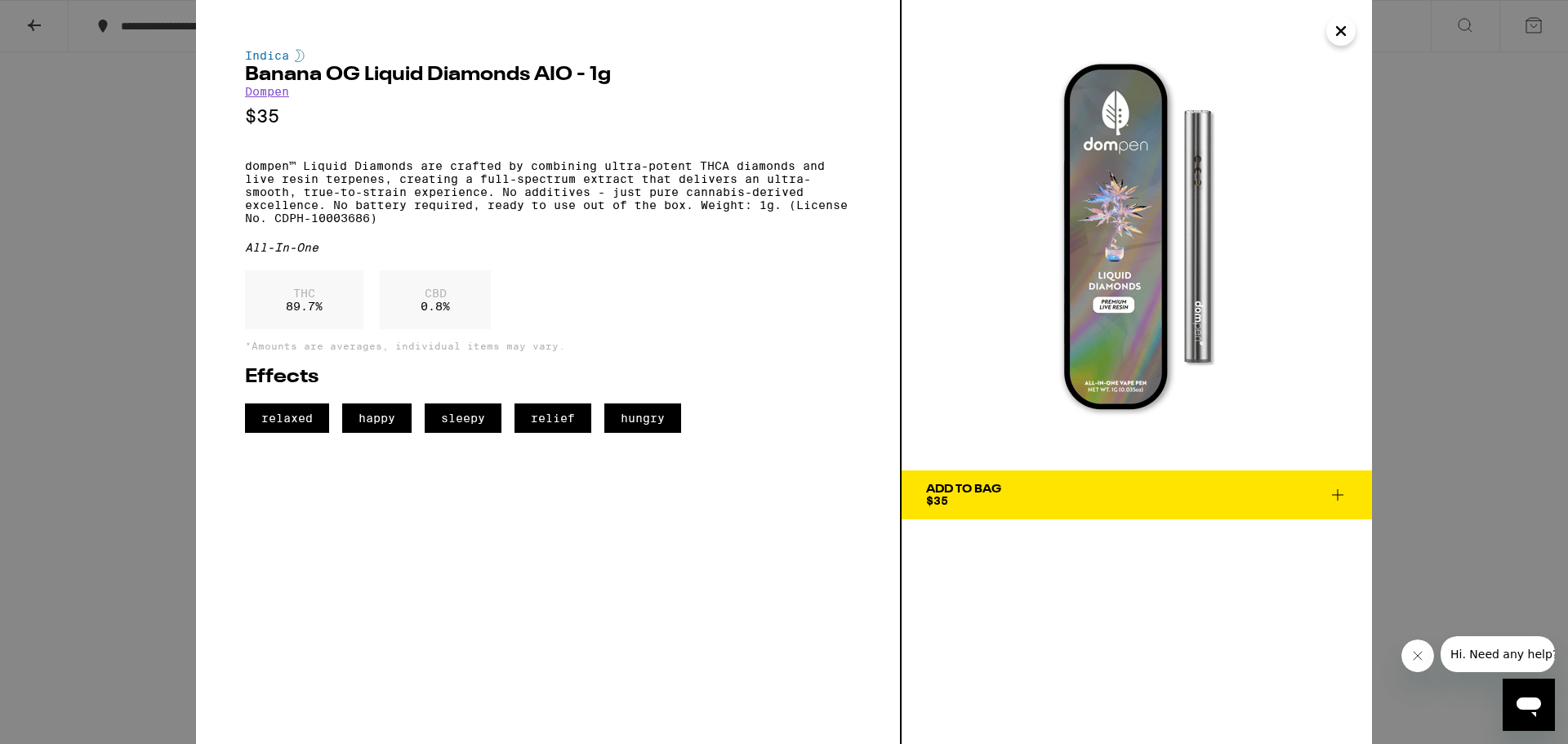
click at [1473, 285] on div "Indica Banana OG Liquid Diamonds AIO - 1g Dompen $35 dompen™ Liquid Diamonds ar…" at bounding box center [784, 372] width 1568 height 744
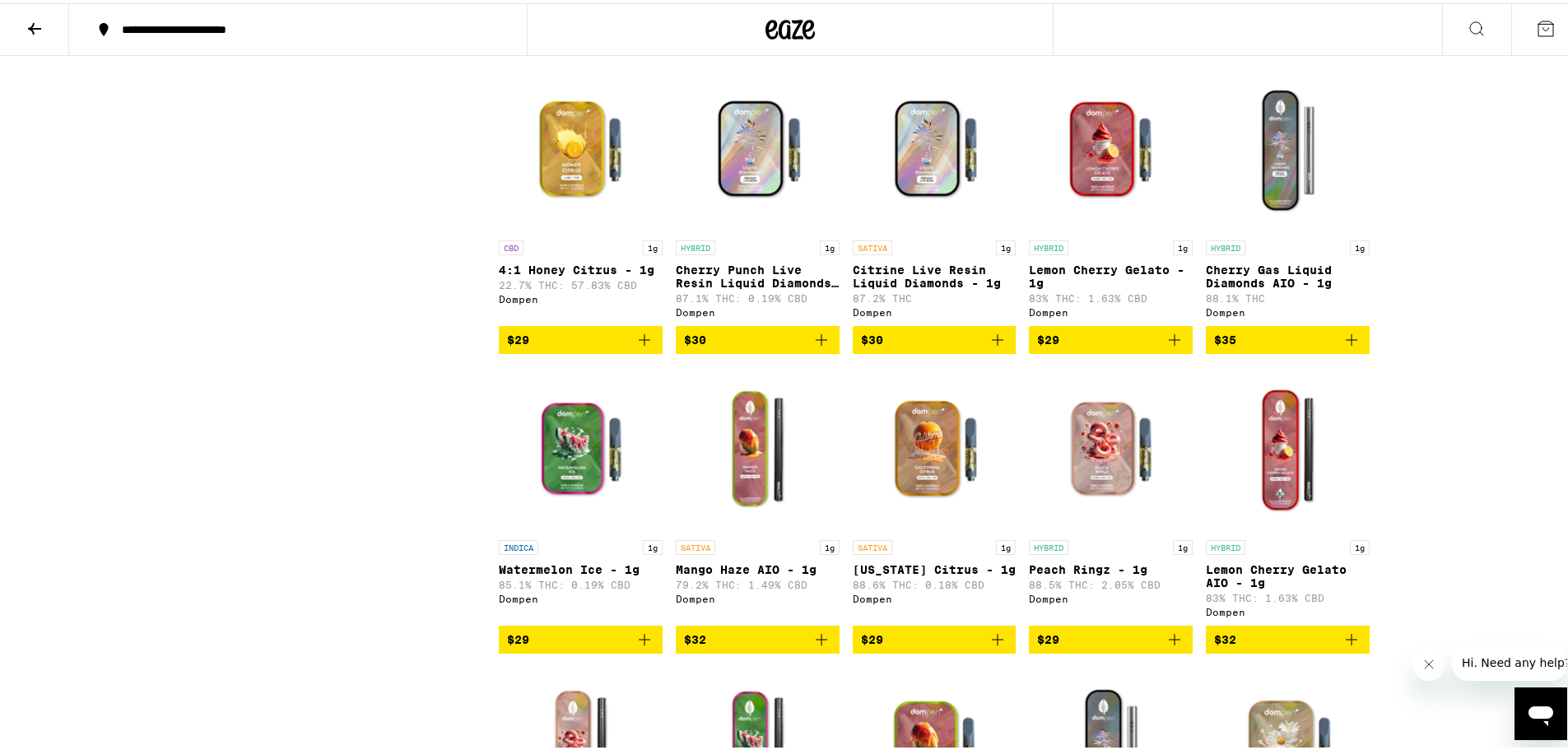
scroll to position [1976, 0]
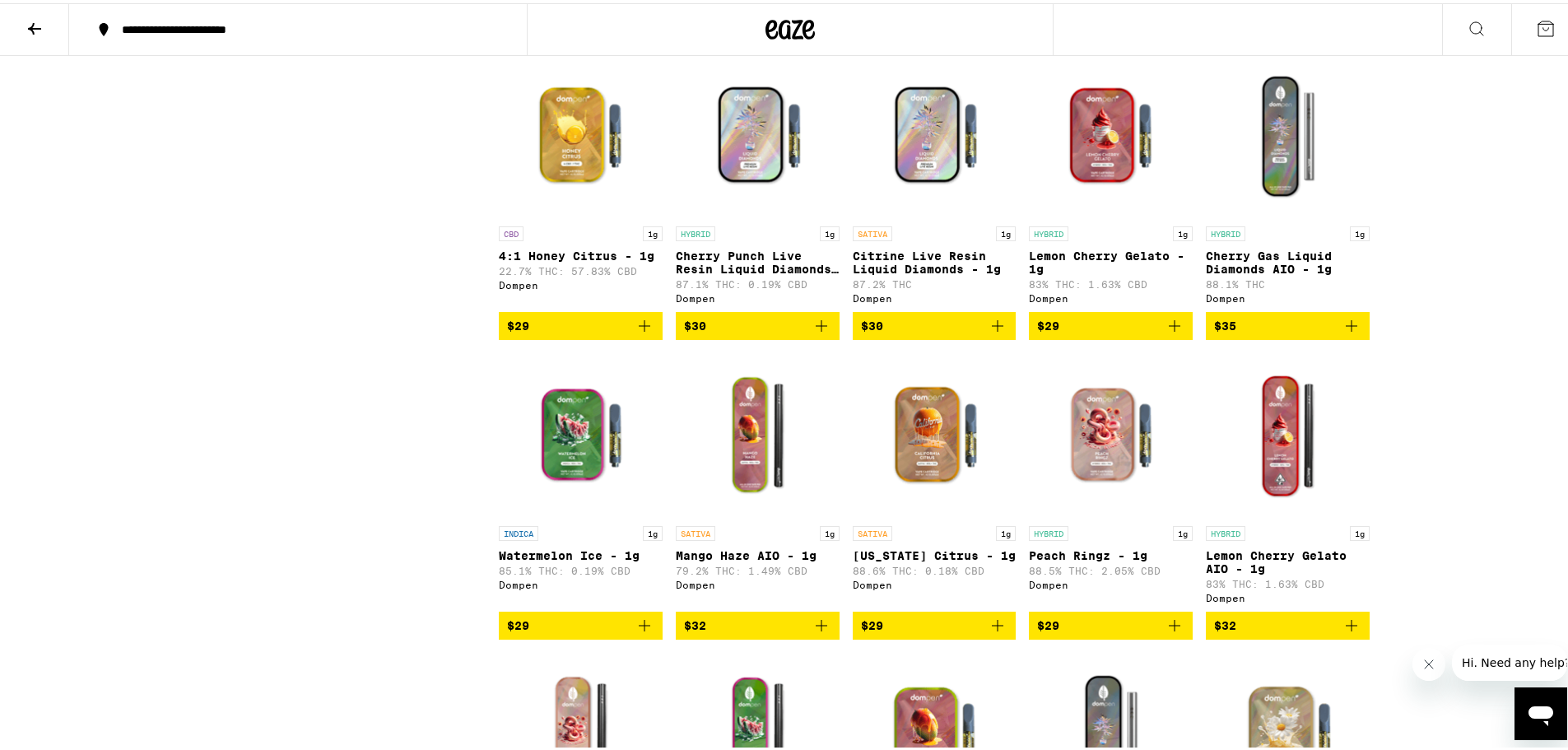
click at [907, 203] on img "Open page for Citrine Live Resin Liquid Diamonds - 1g from Dompen" at bounding box center [935, 133] width 164 height 165
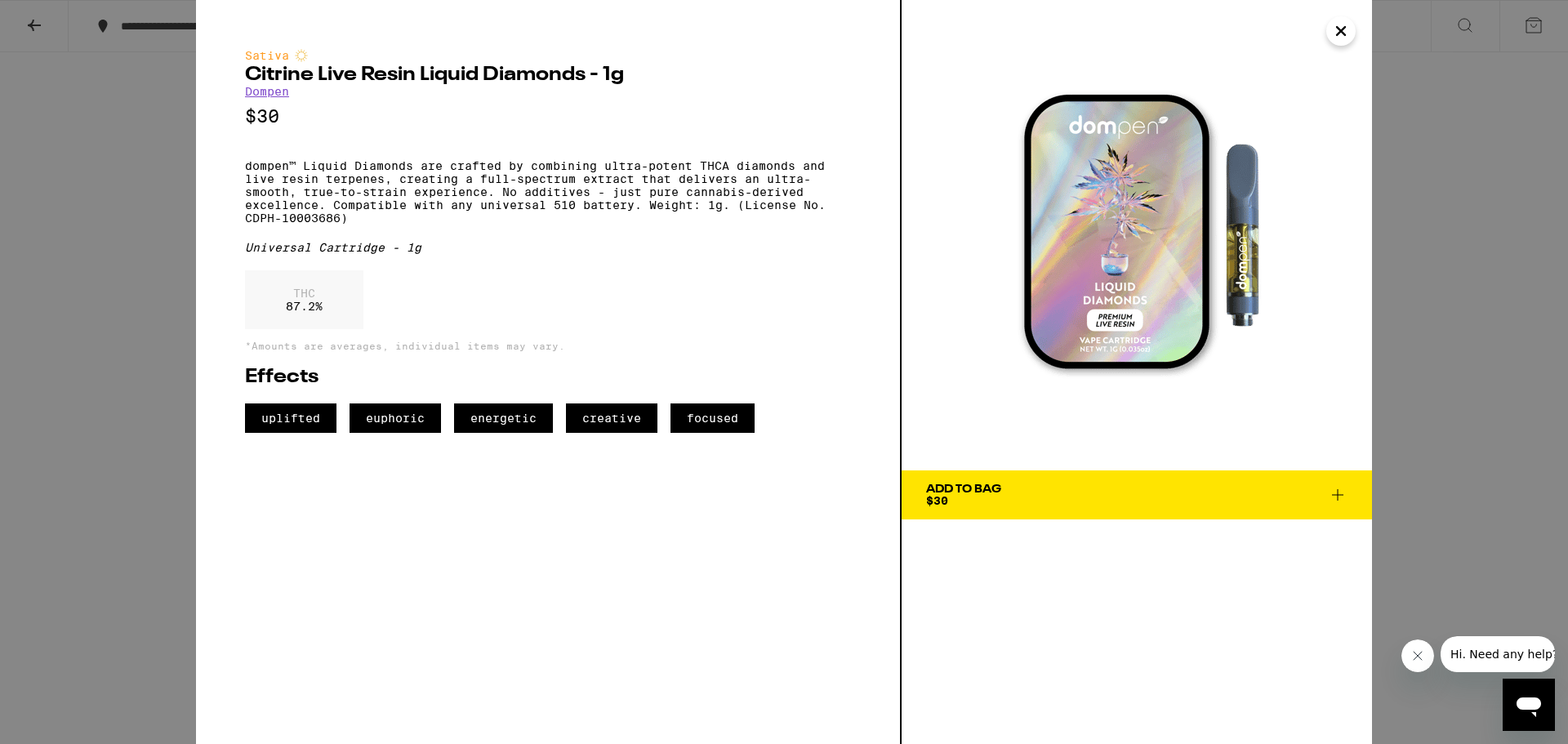
click at [1338, 43] on button "Close" at bounding box center [1341, 31] width 29 height 29
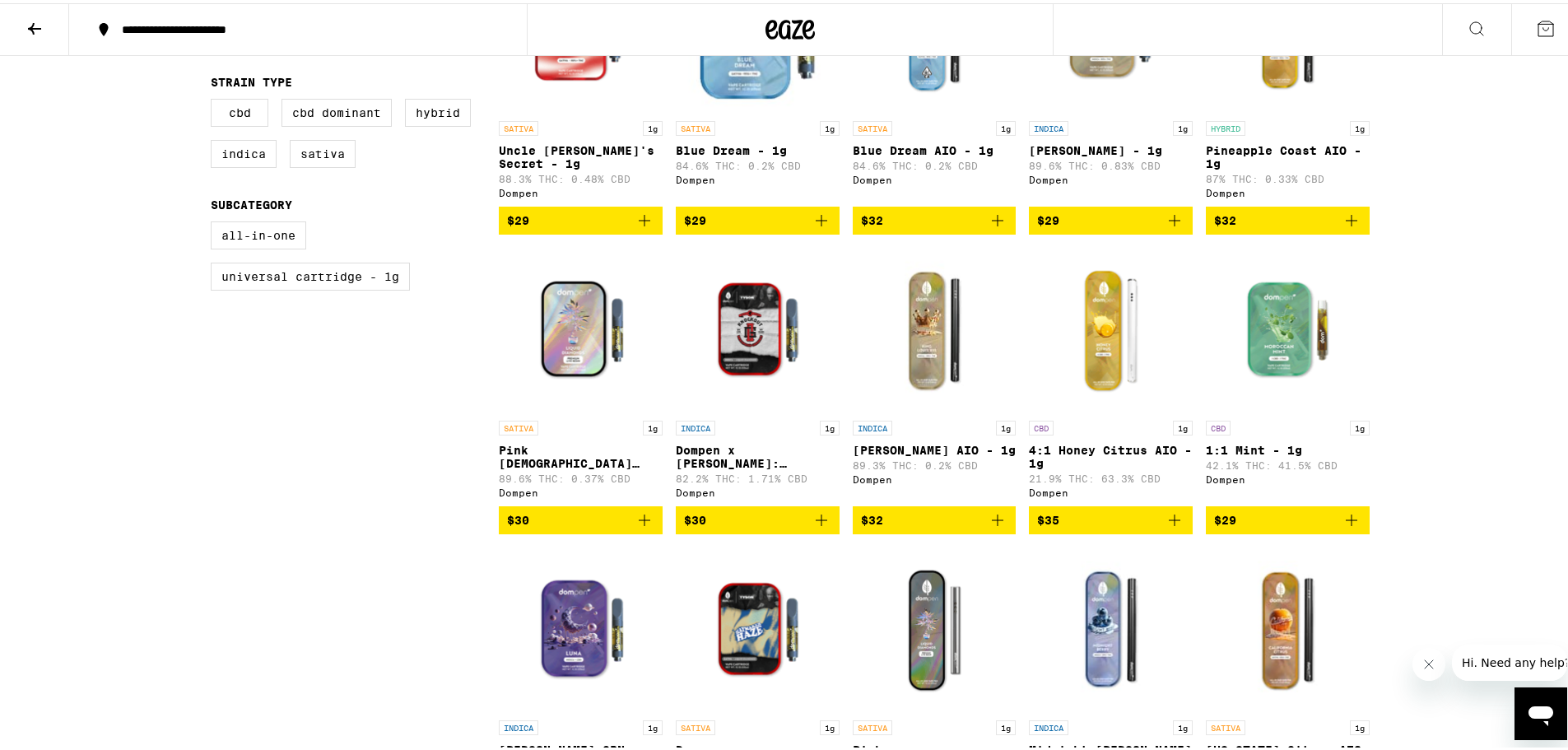
scroll to position [576, 0]
